Goal: Task Accomplishment & Management: Manage account settings

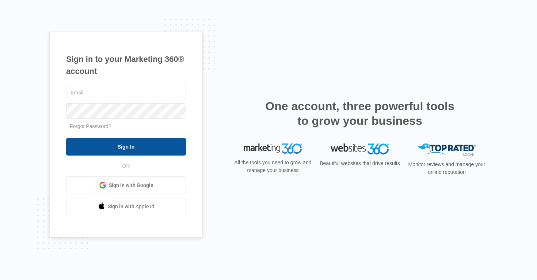
type input "[EMAIL_ADDRESS][PERSON_NAME][DOMAIN_NAME]"
click at [136, 141] on input "Sign In" at bounding box center [126, 147] width 120 height 18
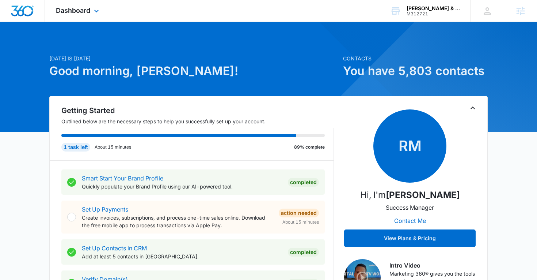
click at [91, 9] on div "Dashboard Apps Reputation Forms CRM Email Social Content Ads Intelligence Files…" at bounding box center [78, 11] width 67 height 22
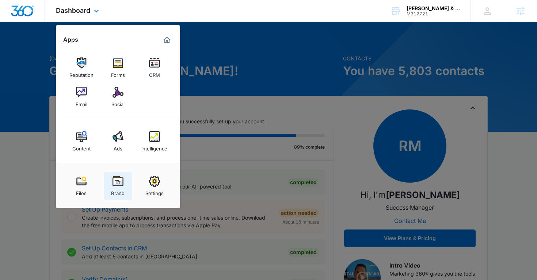
click at [114, 179] on img at bounding box center [118, 180] width 11 height 11
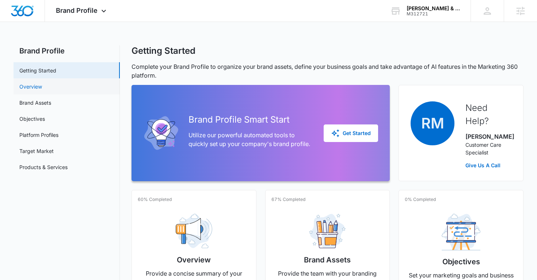
click at [42, 88] on link "Overview" at bounding box center [30, 87] width 23 height 8
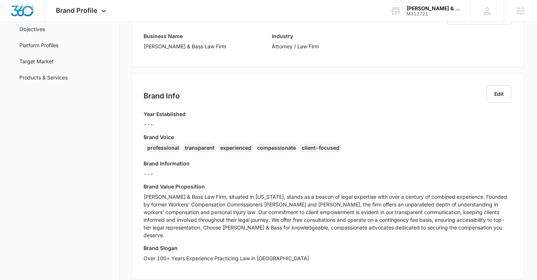
scroll to position [91, 0]
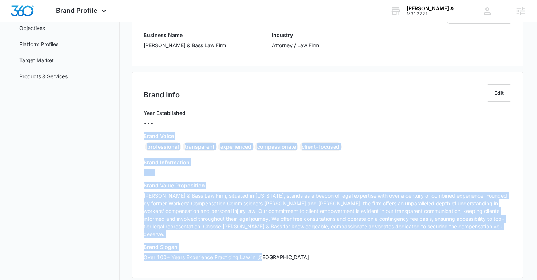
drag, startPoint x: 144, startPoint y: 136, endPoint x: 284, endPoint y: 256, distance: 184.8
click at [285, 256] on div "Year Established --- Brand Voice professional transparent experienced compassio…" at bounding box center [328, 187] width 368 height 157
copy div "Brand Voice professional transparent experienced compassionate client-focused B…"
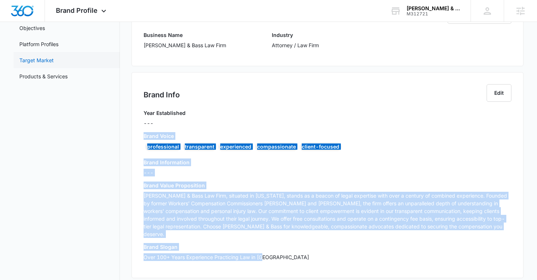
click at [51, 59] on link "Target Market" at bounding box center [36, 60] width 34 height 8
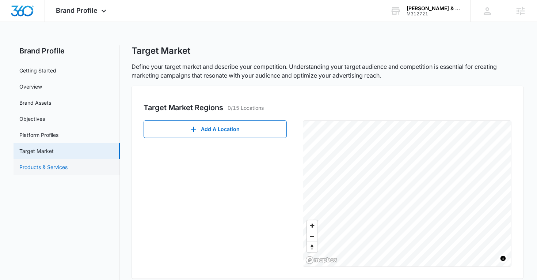
click at [28, 167] on link "Products & Services" at bounding box center [43, 167] width 48 height 8
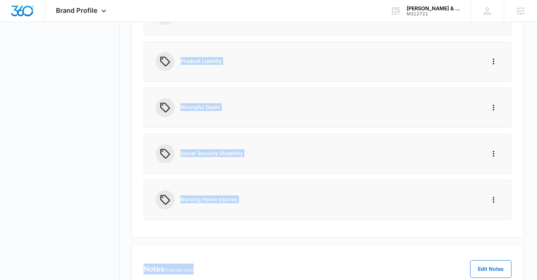
scroll to position [354, 0]
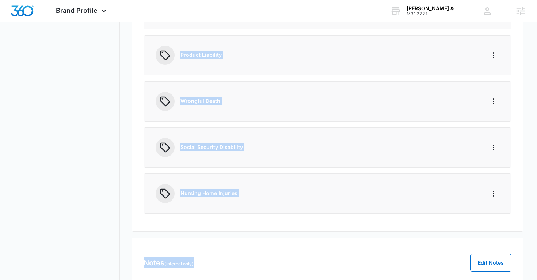
drag, startPoint x: 180, startPoint y: 134, endPoint x: 194, endPoint y: 277, distance: 142.8
click at [194, 277] on div "By uploading images, you confirm that you have the legal right to use them and …" at bounding box center [328, 15] width 392 height 571
copy div "Workers’ Compensation Personal Injury Premises Liability Car Accidents Truck Ac…"
